Goal: Information Seeking & Learning: Learn about a topic

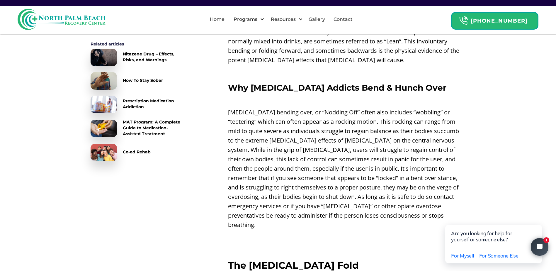
scroll to position [528, 0]
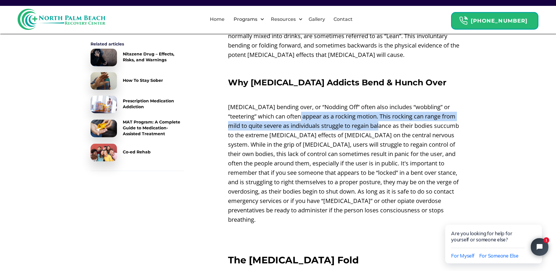
drag, startPoint x: 288, startPoint y: 108, endPoint x: 361, endPoint y: 114, distance: 72.6
click at [361, 114] on p "[MEDICAL_DATA] bending over, or “Nodding Off” often also includes “wobbling” or…" at bounding box center [347, 163] width 238 height 122
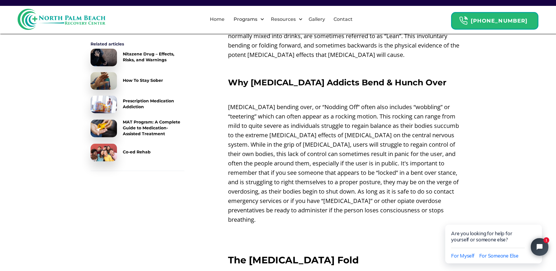
drag, startPoint x: 361, startPoint y: 114, endPoint x: 364, endPoint y: 120, distance: 7.2
click at [364, 120] on p "[MEDICAL_DATA] bending over, or “Nodding Off” often also includes “wobbling” or…" at bounding box center [347, 163] width 238 height 122
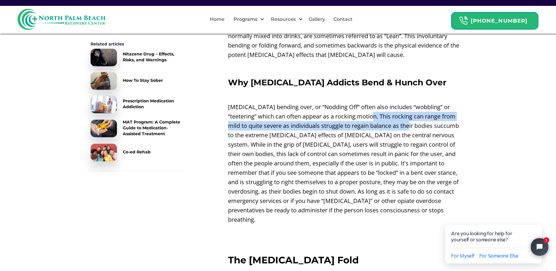
drag, startPoint x: 360, startPoint y: 107, endPoint x: 392, endPoint y: 114, distance: 32.4
click at [392, 114] on p "[MEDICAL_DATA] bending over, or “Nodding Off” often also includes “wobbling” or…" at bounding box center [347, 163] width 238 height 122
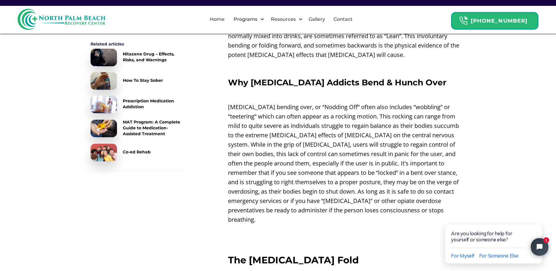
drag, startPoint x: 392, startPoint y: 114, endPoint x: 399, endPoint y: 128, distance: 15.5
click at [399, 128] on p "[MEDICAL_DATA] bending over, or “Nodding Off” often also includes “wobbling” or…" at bounding box center [347, 163] width 238 height 122
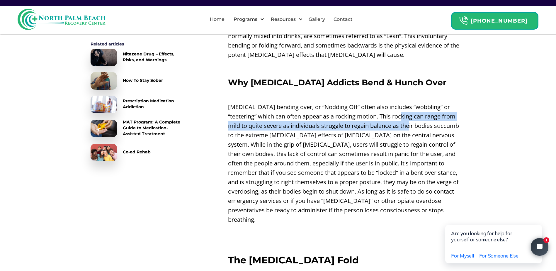
drag, startPoint x: 387, startPoint y: 105, endPoint x: 390, endPoint y: 114, distance: 9.9
click at [390, 114] on p "[MEDICAL_DATA] bending over, or “Nodding Off” often also includes “wobbling” or…" at bounding box center [347, 163] width 238 height 122
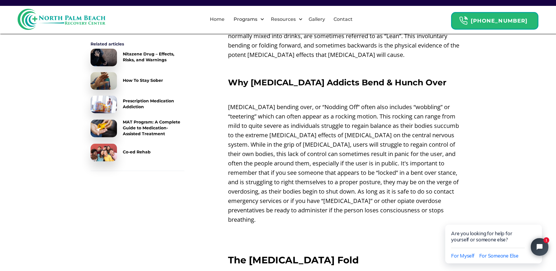
drag, startPoint x: 390, startPoint y: 114, endPoint x: 393, endPoint y: 122, distance: 7.6
click at [393, 122] on p "[MEDICAL_DATA] bending over, or “Nodding Off” often also includes “wobbling” or…" at bounding box center [347, 163] width 238 height 122
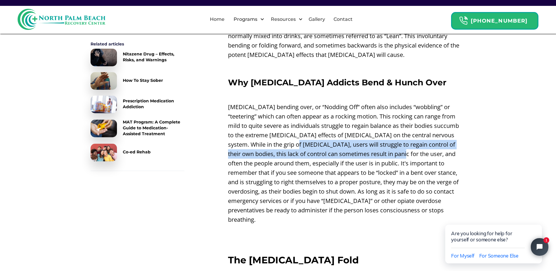
drag, startPoint x: 270, startPoint y: 138, endPoint x: 374, endPoint y: 143, distance: 103.9
click at [374, 143] on p "[MEDICAL_DATA] bending over, or “Nodding Off” often also includes “wobbling” or…" at bounding box center [347, 163] width 238 height 122
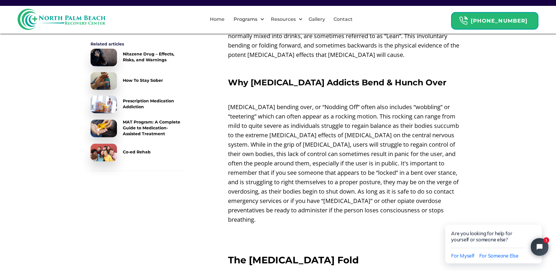
drag, startPoint x: 374, startPoint y: 143, endPoint x: 378, endPoint y: 147, distance: 5.8
click at [378, 147] on p "[MEDICAL_DATA] bending over, or “Nodding Off” often also includes “wobbling” or…" at bounding box center [347, 163] width 238 height 122
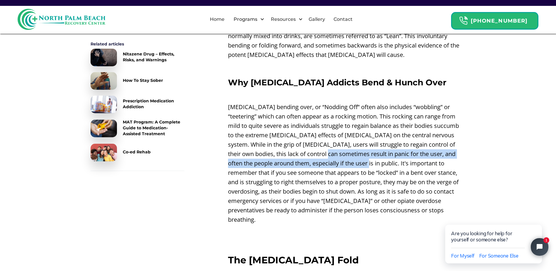
drag, startPoint x: 296, startPoint y: 145, endPoint x: 346, endPoint y: 152, distance: 49.6
click at [346, 152] on p "[MEDICAL_DATA] bending over, or “Nodding Off” often also includes “wobbling” or…" at bounding box center [347, 163] width 238 height 122
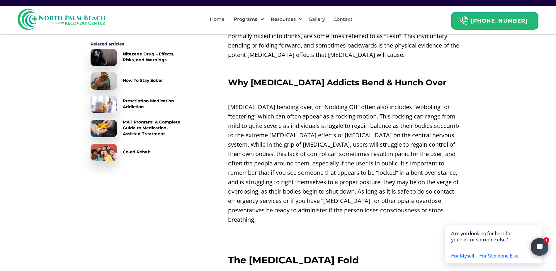
drag, startPoint x: 346, startPoint y: 152, endPoint x: 361, endPoint y: 155, distance: 15.9
click at [361, 154] on p "[MEDICAL_DATA] bending over, or “Nodding Off” often also includes “wobbling” or…" at bounding box center [347, 163] width 238 height 122
drag, startPoint x: 279, startPoint y: 153, endPoint x: 325, endPoint y: 156, distance: 45.2
click at [325, 156] on p "[MEDICAL_DATA] bending over, or “Nodding Off” often also includes “wobbling” or…" at bounding box center [347, 163] width 238 height 122
drag, startPoint x: 325, startPoint y: 156, endPoint x: 328, endPoint y: 158, distance: 4.1
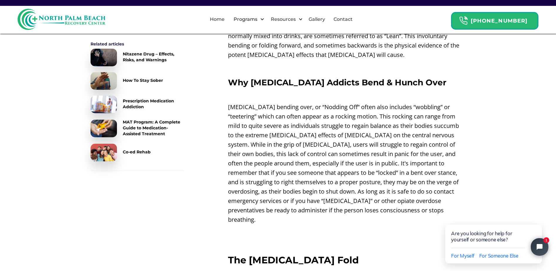
click at [328, 158] on p "[MEDICAL_DATA] bending over, or “Nodding Off” often also includes “wobbling” or…" at bounding box center [347, 163] width 238 height 122
drag, startPoint x: 330, startPoint y: 154, endPoint x: 353, endPoint y: 157, distance: 23.0
click at [353, 157] on p "[MEDICAL_DATA] bending over, or “Nodding Off” often also includes “wobbling” or…" at bounding box center [347, 163] width 238 height 122
drag, startPoint x: 353, startPoint y: 157, endPoint x: 362, endPoint y: 160, distance: 9.5
click at [362, 160] on p "[MEDICAL_DATA] bending over, or “Nodding Off” often also includes “wobbling” or…" at bounding box center [347, 163] width 238 height 122
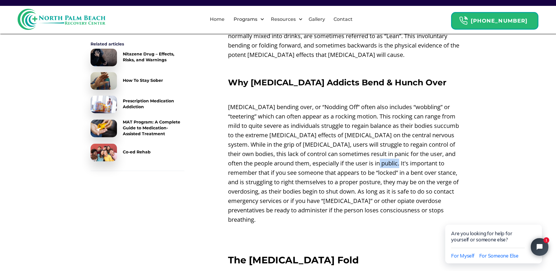
drag, startPoint x: 355, startPoint y: 155, endPoint x: 381, endPoint y: 158, distance: 26.9
click at [381, 158] on p "[MEDICAL_DATA] bending over, or “Nodding Off” often also includes “wobbling” or…" at bounding box center [347, 163] width 238 height 122
drag, startPoint x: 381, startPoint y: 158, endPoint x: 385, endPoint y: 161, distance: 4.6
click at [385, 161] on p "[MEDICAL_DATA] bending over, or “Nodding Off” often also includes “wobbling” or…" at bounding box center [347, 163] width 238 height 122
drag, startPoint x: 283, startPoint y: 163, endPoint x: 305, endPoint y: 166, distance: 21.6
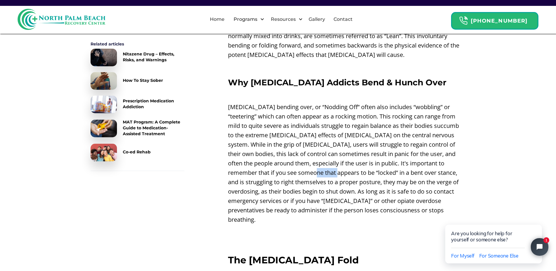
click at [305, 166] on p "[MEDICAL_DATA] bending over, or “Nodding Off” often also includes “wobbling” or…" at bounding box center [347, 163] width 238 height 122
drag, startPoint x: 305, startPoint y: 166, endPoint x: 377, endPoint y: 174, distance: 72.9
click at [377, 174] on p "[MEDICAL_DATA] bending over, or “Nodding Off” often also includes “wobbling” or…" at bounding box center [347, 163] width 238 height 122
drag, startPoint x: 377, startPoint y: 174, endPoint x: 414, endPoint y: 175, distance: 36.4
click at [414, 175] on p "[MEDICAL_DATA] bending over, or “Nodding Off” often also includes “wobbling” or…" at bounding box center [347, 163] width 238 height 122
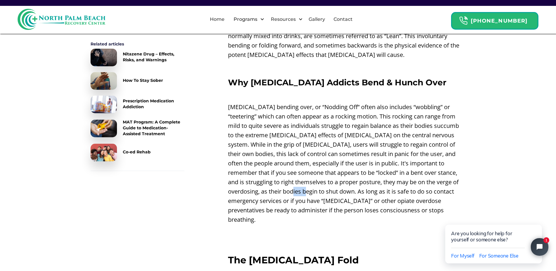
drag, startPoint x: 261, startPoint y: 182, endPoint x: 272, endPoint y: 184, distance: 11.0
click at [272, 184] on p "[MEDICAL_DATA] bending over, or “Nodding Off” often also includes “wobbling” or…" at bounding box center [347, 163] width 238 height 122
drag, startPoint x: 272, startPoint y: 184, endPoint x: 284, endPoint y: 189, distance: 12.9
click at [284, 189] on p "[MEDICAL_DATA] bending over, or “Nodding Off” often also includes “wobbling” or…" at bounding box center [347, 163] width 238 height 122
drag, startPoint x: 265, startPoint y: 181, endPoint x: 277, endPoint y: 182, distance: 12.1
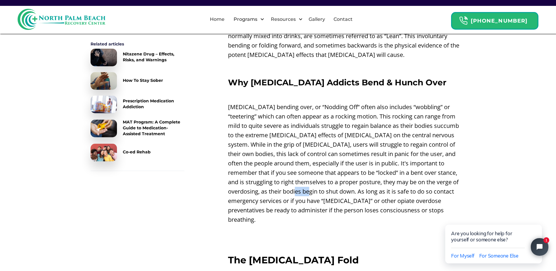
click at [277, 182] on p "[MEDICAL_DATA] bending over, or “Nodding Off” often also includes “wobbling” or…" at bounding box center [347, 163] width 238 height 122
drag, startPoint x: 277, startPoint y: 182, endPoint x: 291, endPoint y: 186, distance: 14.7
click at [291, 186] on p "[MEDICAL_DATA] bending over, or “Nodding Off” often also includes “wobbling” or…" at bounding box center [347, 163] width 238 height 122
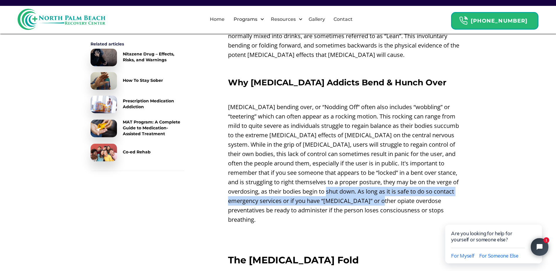
drag, startPoint x: 291, startPoint y: 186, endPoint x: 355, endPoint y: 188, distance: 64.2
click at [355, 188] on p "[MEDICAL_DATA] bending over, or “Nodding Off” often also includes “wobbling” or…" at bounding box center [347, 163] width 238 height 122
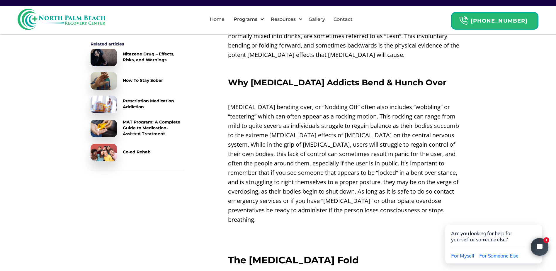
drag, startPoint x: 355, startPoint y: 188, endPoint x: 351, endPoint y: 197, distance: 9.6
click at [351, 197] on p "[MEDICAL_DATA] bending over, or “Nodding Off” often also includes “wobbling” or…" at bounding box center [347, 163] width 238 height 122
click at [338, 200] on p "[MEDICAL_DATA] bending over, or “Nodding Off” often also includes “wobbling” or…" at bounding box center [347, 163] width 238 height 122
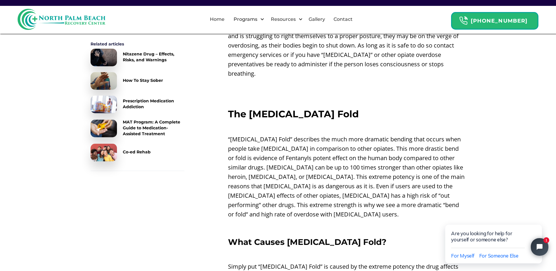
scroll to position [674, 0]
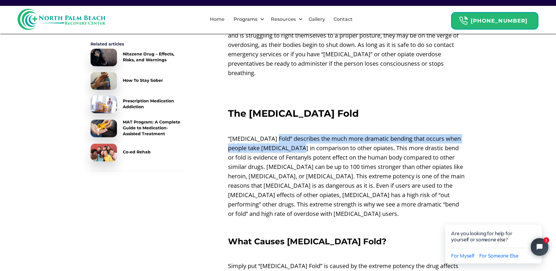
drag, startPoint x: 271, startPoint y: 119, endPoint x: 295, endPoint y: 133, distance: 28.0
click at [295, 134] on p "“[MEDICAL_DATA] Fold” describes the much more dramatic bending that occurs when…" at bounding box center [347, 176] width 238 height 84
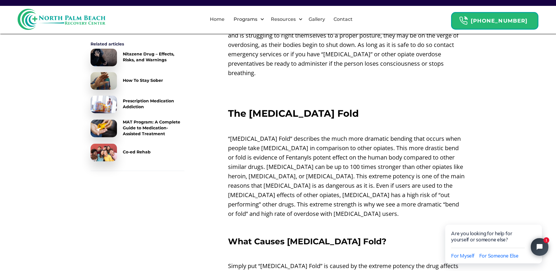
drag, startPoint x: 295, startPoint y: 133, endPoint x: 306, endPoint y: 152, distance: 22.0
click at [306, 152] on p "“[MEDICAL_DATA] Fold” describes the much more dramatic bending that occurs when…" at bounding box center [347, 176] width 238 height 84
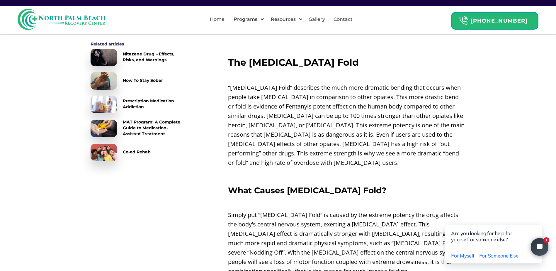
scroll to position [762, 0]
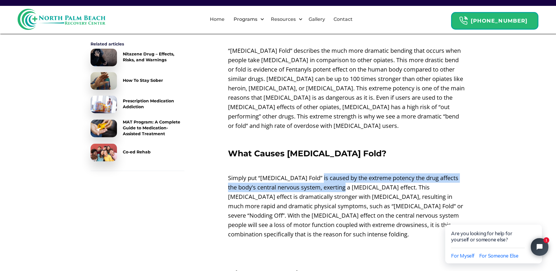
drag, startPoint x: 315, startPoint y: 159, endPoint x: 353, endPoint y: 165, distance: 38.9
click at [353, 173] on p "Simply put “[MEDICAL_DATA] Fold” is caused by the extreme potency the drug affe…" at bounding box center [347, 206] width 238 height 66
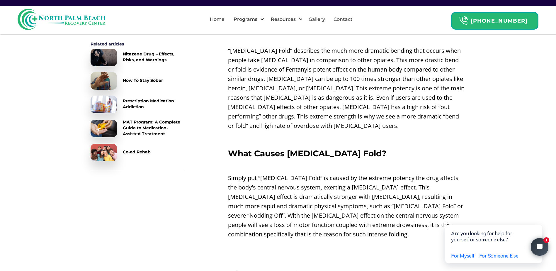
drag, startPoint x: 353, startPoint y: 165, endPoint x: 355, endPoint y: 176, distance: 10.8
click at [355, 176] on p "Simply put “[MEDICAL_DATA] Fold” is caused by the extreme potency the drug affe…" at bounding box center [347, 206] width 238 height 66
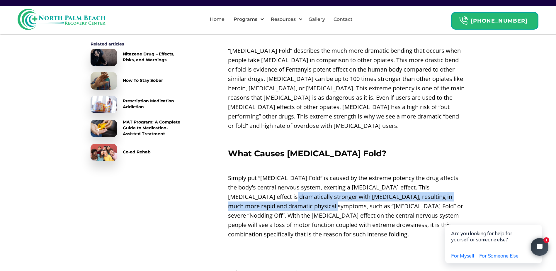
drag, startPoint x: 265, startPoint y: 177, endPoint x: 312, endPoint y: 185, distance: 47.3
click at [312, 185] on p "Simply put “[MEDICAL_DATA] Fold” is caused by the extreme potency the drug affe…" at bounding box center [347, 206] width 238 height 66
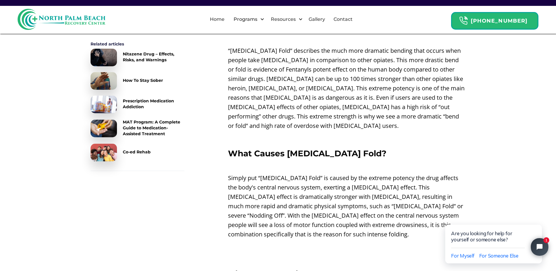
drag, startPoint x: 312, startPoint y: 185, endPoint x: 327, endPoint y: 190, distance: 16.1
click at [327, 190] on p "Simply put “[MEDICAL_DATA] Fold” is caused by the extreme potency the drug affe…" at bounding box center [347, 206] width 238 height 66
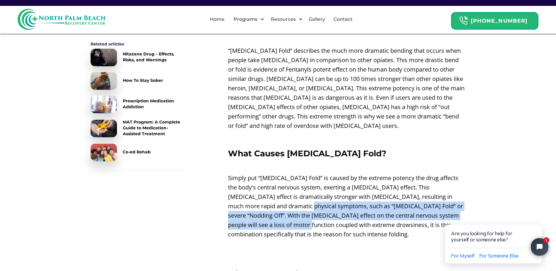
drag, startPoint x: 286, startPoint y: 188, endPoint x: 317, endPoint y: 210, distance: 37.3
click at [317, 210] on p "Simply put “[MEDICAL_DATA] Fold” is caused by the extreme potency the drug affe…" at bounding box center [347, 206] width 238 height 66
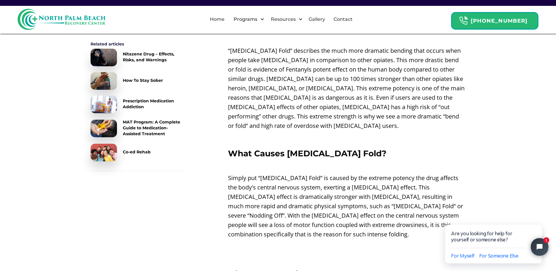
drag, startPoint x: 317, startPoint y: 210, endPoint x: 329, endPoint y: 219, distance: 15.1
click at [329, 219] on p "Simply put “[MEDICAL_DATA] Fold” is caused by the extreme potency the drug affe…" at bounding box center [347, 206] width 238 height 66
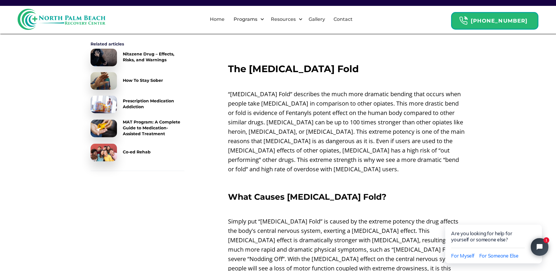
scroll to position [733, 0]
